Goal: Navigation & Orientation: Find specific page/section

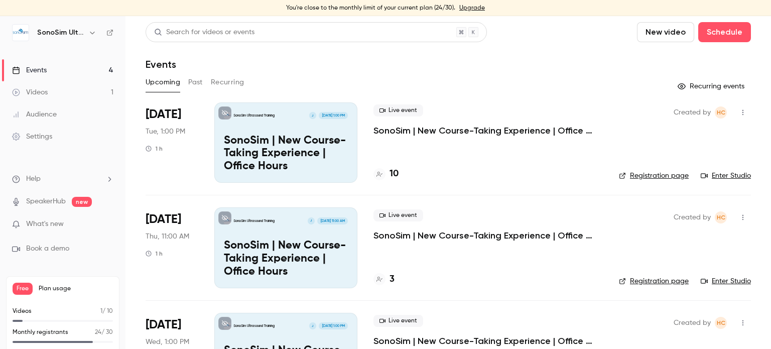
click at [50, 286] on span "Plan usage" at bounding box center [76, 288] width 74 height 8
click at [467, 8] on link "Upgrade" at bounding box center [472, 8] width 26 height 8
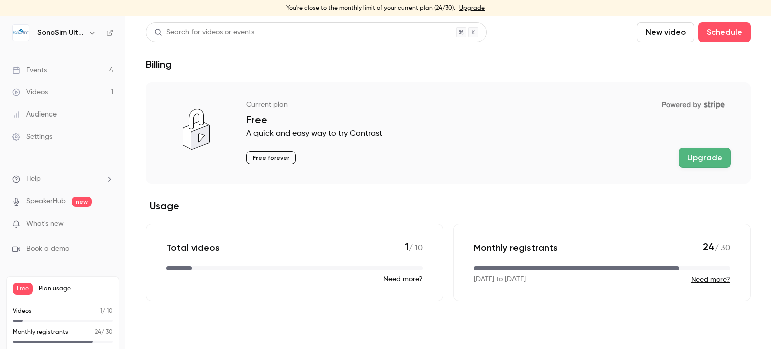
click at [703, 279] on button "Need more?" at bounding box center [710, 279] width 39 height 10
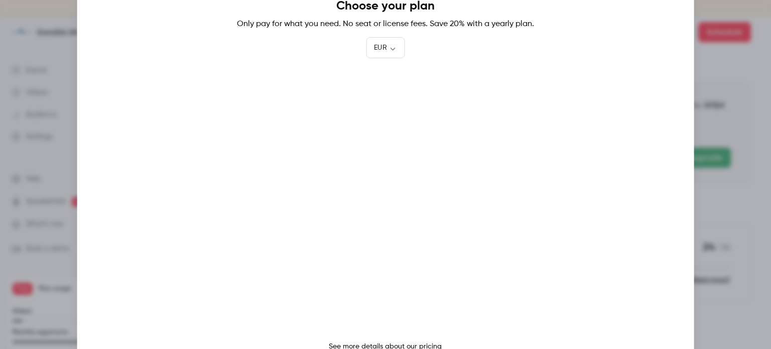
click at [751, 71] on div at bounding box center [385, 174] width 771 height 349
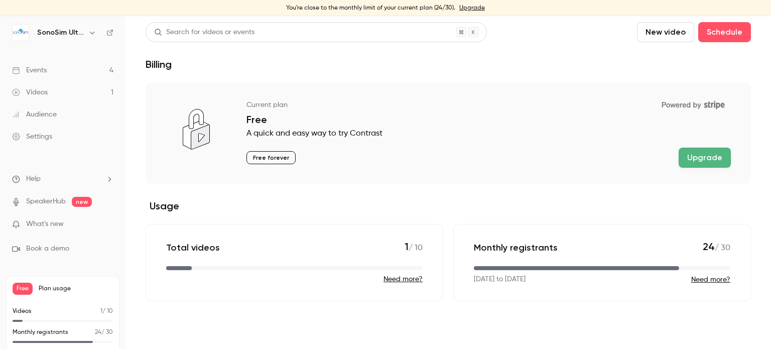
click at [57, 73] on link "Events 4" at bounding box center [62, 70] width 125 height 22
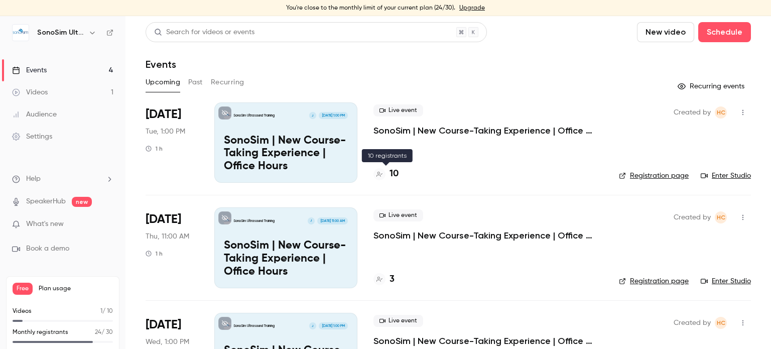
click at [396, 172] on h4 "10" at bounding box center [393, 174] width 9 height 14
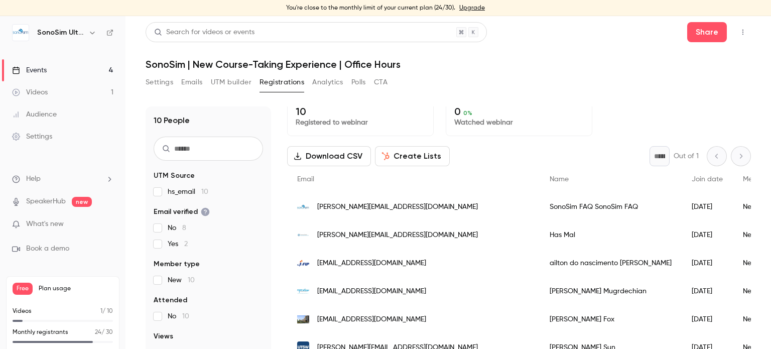
scroll to position [10, 0]
drag, startPoint x: 444, startPoint y: 231, endPoint x: 317, endPoint y: 230, distance: 127.4
click at [317, 230] on div "[PERSON_NAME][EMAIL_ADDRESS][DOMAIN_NAME]" at bounding box center [413, 234] width 252 height 28
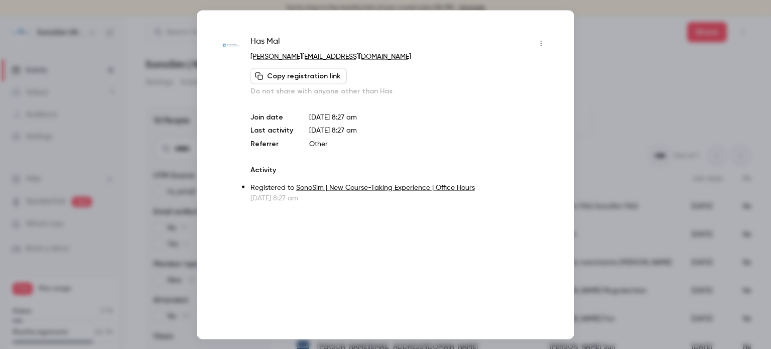
click at [596, 21] on div at bounding box center [385, 174] width 771 height 349
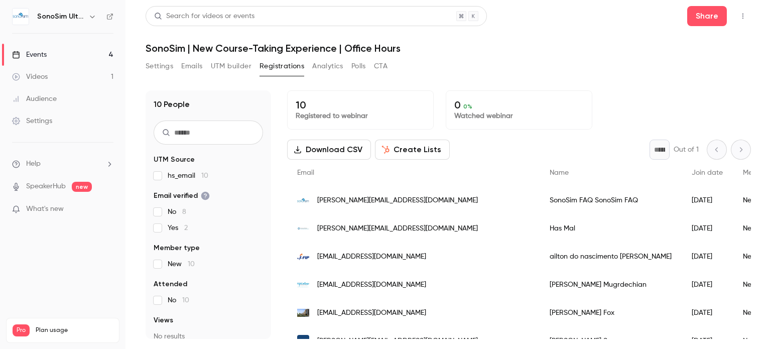
click at [37, 117] on div "Settings" at bounding box center [32, 121] width 40 height 10
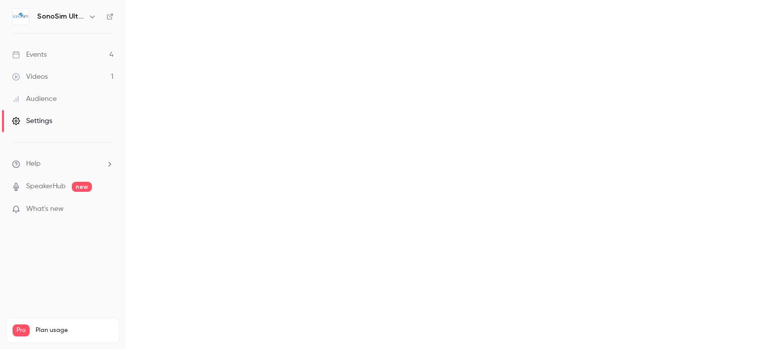
scroll to position [76, 0]
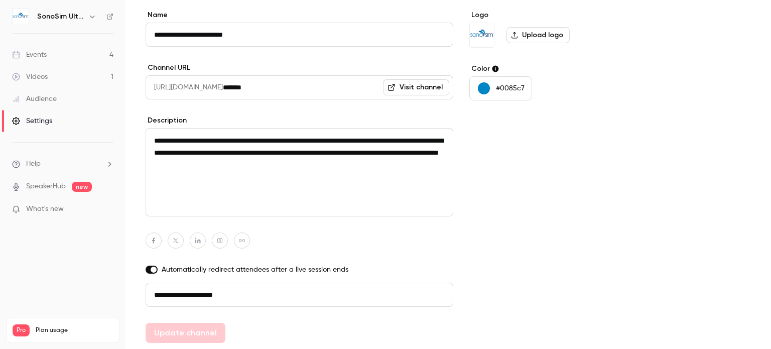
click at [87, 15] on button "button" at bounding box center [92, 17] width 12 height 12
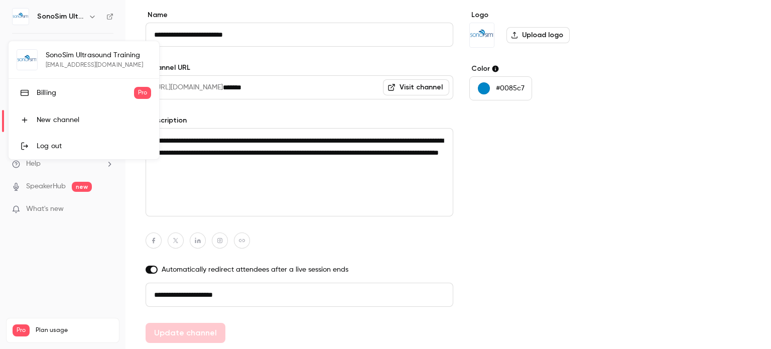
click at [87, 15] on div at bounding box center [385, 174] width 771 height 349
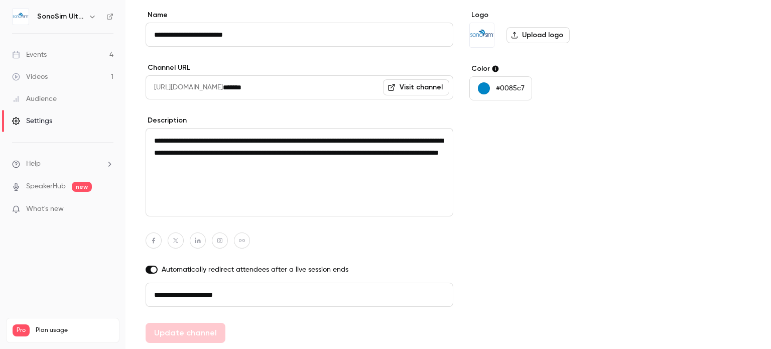
click at [62, 56] on link "Events 4" at bounding box center [62, 55] width 125 height 22
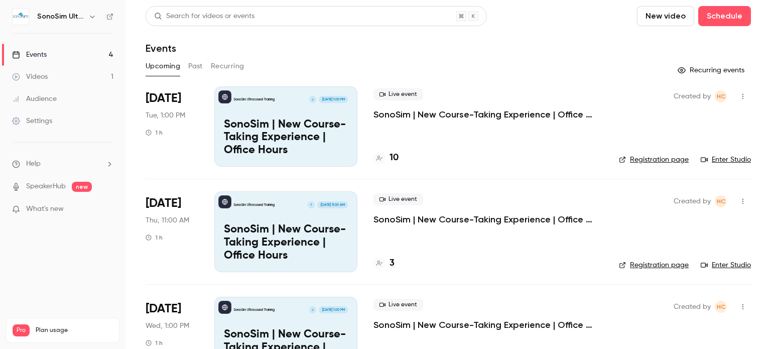
click at [730, 158] on link "Enter Studio" at bounding box center [725, 160] width 50 height 10
click at [720, 263] on link "Enter Studio" at bounding box center [725, 265] width 50 height 10
click at [391, 264] on h4 "3" at bounding box center [391, 263] width 5 height 14
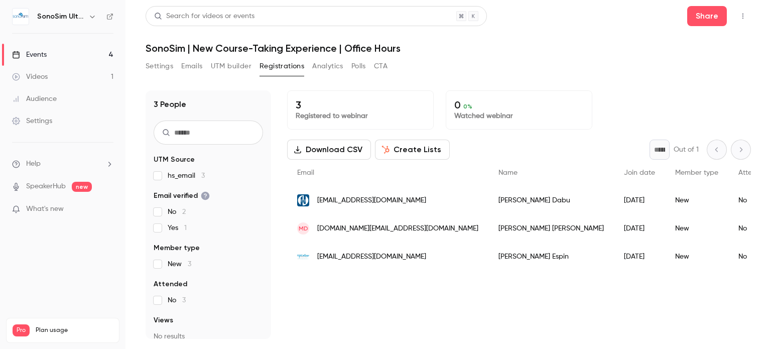
click at [39, 52] on div "Events" at bounding box center [29, 55] width 35 height 10
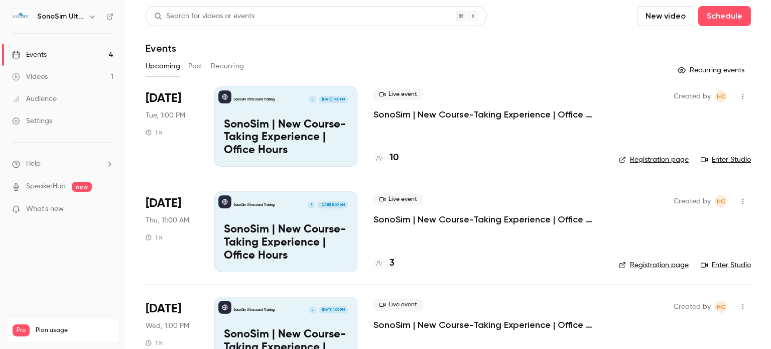
click at [733, 157] on link "Enter Studio" at bounding box center [725, 160] width 50 height 10
click at [460, 218] on p "SonoSim | New Course-Taking Experience | Office Hours" at bounding box center [487, 219] width 229 height 12
click at [714, 262] on link "Enter Studio" at bounding box center [725, 265] width 50 height 10
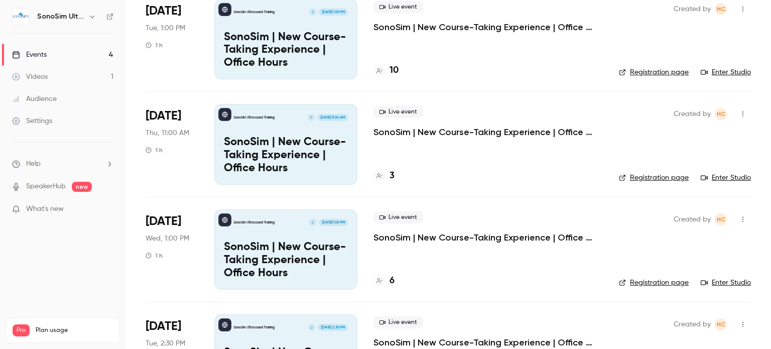
scroll to position [88, 0]
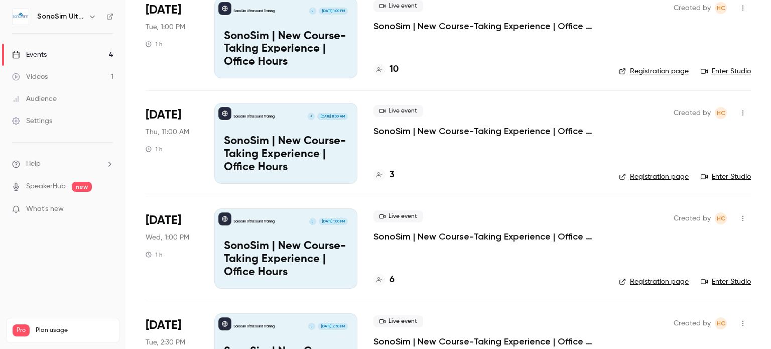
click at [450, 240] on p "SonoSim | New Course-Taking Experience | Office Hours" at bounding box center [487, 236] width 229 height 12
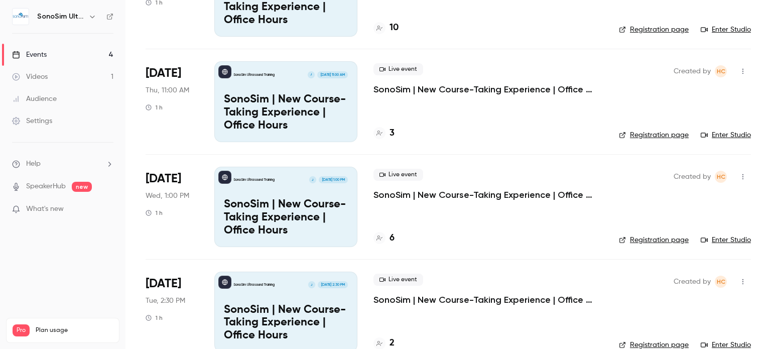
scroll to position [130, 0]
click at [709, 234] on link "Enter Studio" at bounding box center [725, 239] width 50 height 10
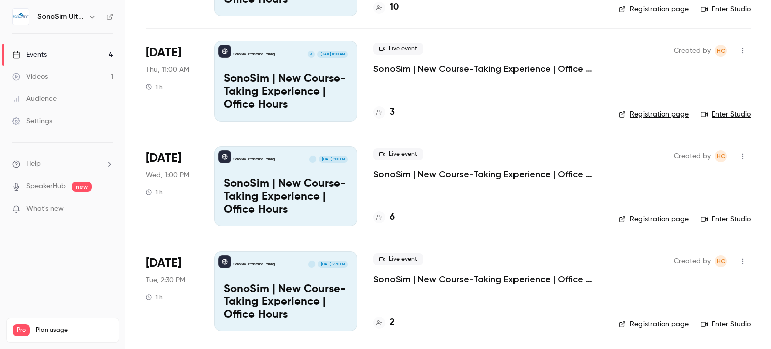
click at [719, 320] on link "Enter Studio" at bounding box center [725, 324] width 50 height 10
